Goal: Task Accomplishment & Management: Manage account settings

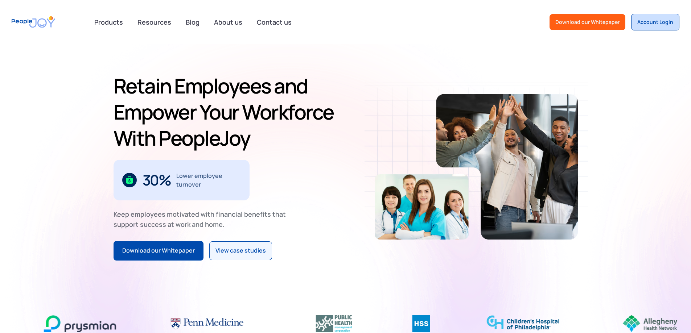
click at [658, 22] on div "Account Login" at bounding box center [655, 21] width 36 height 7
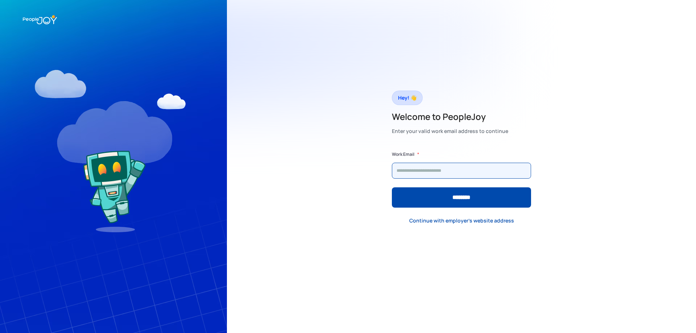
click at [454, 172] on input "Form" at bounding box center [461, 171] width 139 height 16
type input "**********"
click at [392, 188] on input "********" at bounding box center [461, 198] width 139 height 20
